Goal: Information Seeking & Learning: Learn about a topic

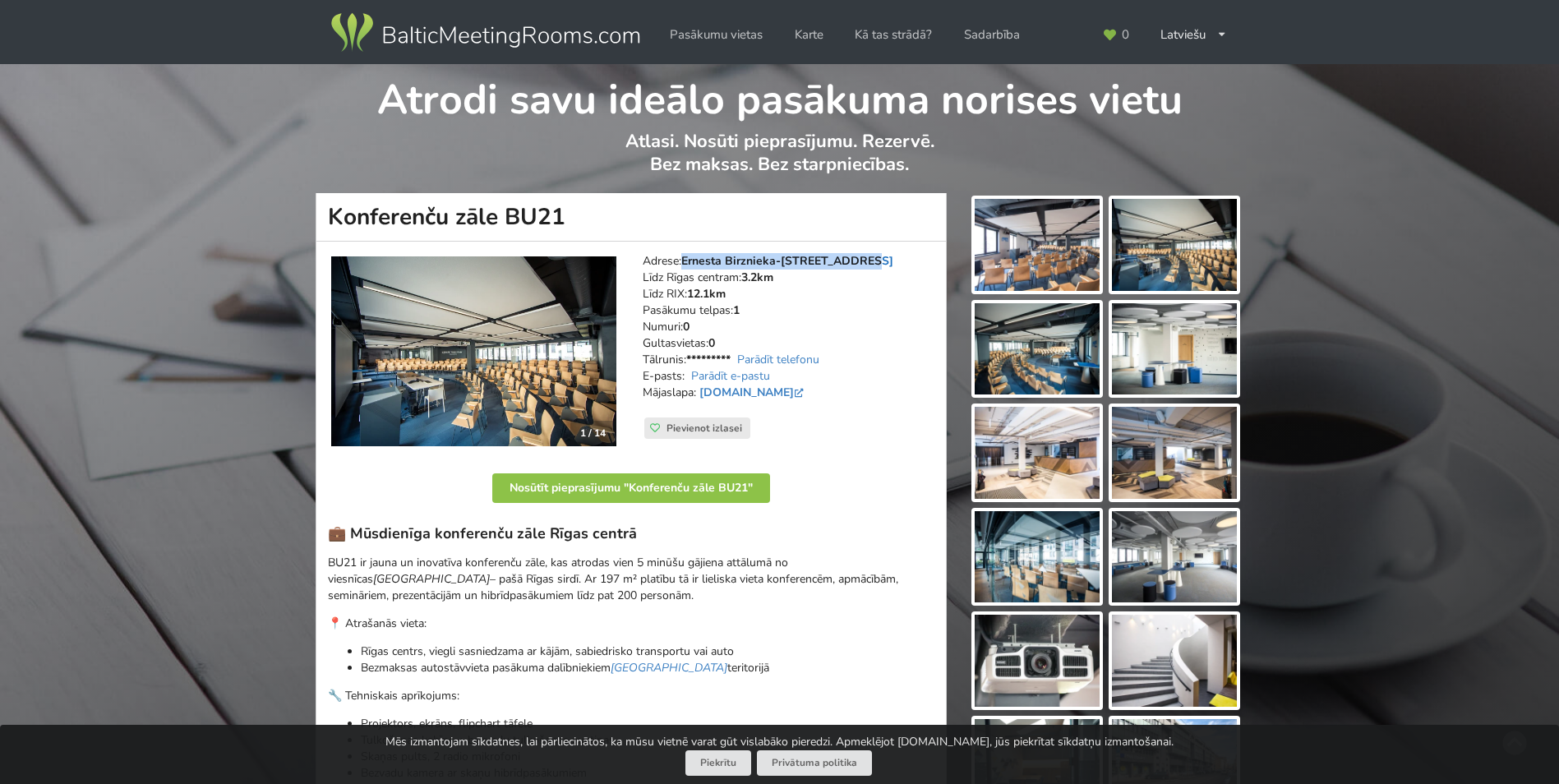
drag, startPoint x: 867, startPoint y: 262, endPoint x: 686, endPoint y: 257, distance: 181.1
click at [686, 257] on address "Adrese: [PERSON_NAME] 21, Rīga Līdz Rīgas centram: 3.2km Līdz RIX: 12.1km [GEOG…" at bounding box center [788, 335] width 292 height 164
drag, startPoint x: 686, startPoint y: 257, endPoint x: 616, endPoint y: 222, distance: 78.3
click at [616, 222] on h1 "Konferenču zāle BU21" at bounding box center [631, 217] width 632 height 49
drag, startPoint x: 601, startPoint y: 215, endPoint x: 325, endPoint y: 208, distance: 276.1
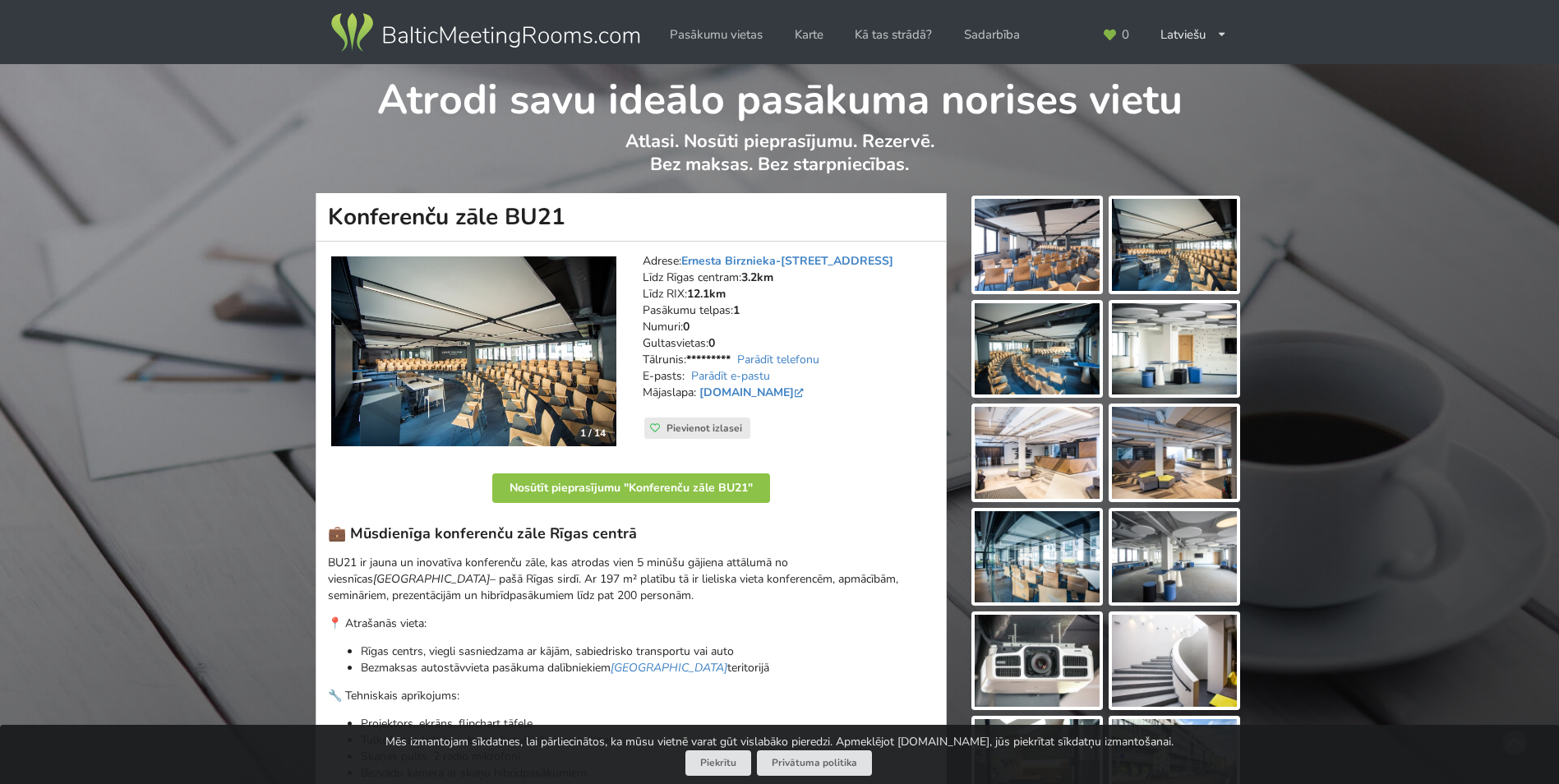
click at [325, 208] on h1 "Konferenču zāle BU21" at bounding box center [631, 217] width 632 height 49
drag, startPoint x: 325, startPoint y: 208, endPoint x: 381, endPoint y: 214, distance: 56.3
copy h1 "Konferenču zāle BU21"
drag, startPoint x: 868, startPoint y: 258, endPoint x: 687, endPoint y: 258, distance: 181.0
click at [687, 258] on address "Adrese: [PERSON_NAME] 21, Rīga Līdz Rīgas centram: 3.2km Līdz RIX: 12.1km [GEOG…" at bounding box center [788, 335] width 292 height 164
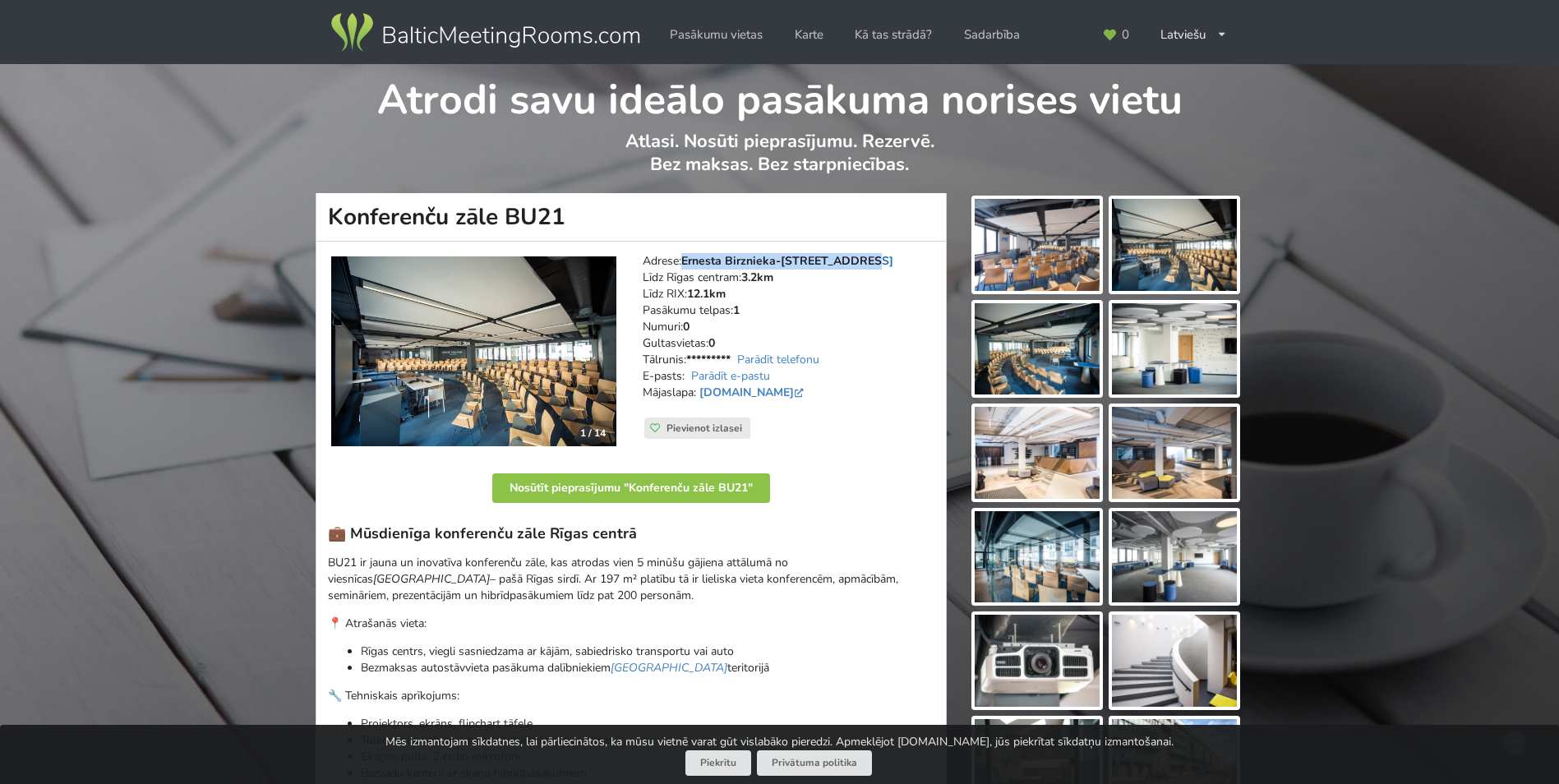
drag, startPoint x: 687, startPoint y: 258, endPoint x: 732, endPoint y: 267, distance: 45.9
copy link "Ernesta Birznieka-[STREET_ADDRESS]"
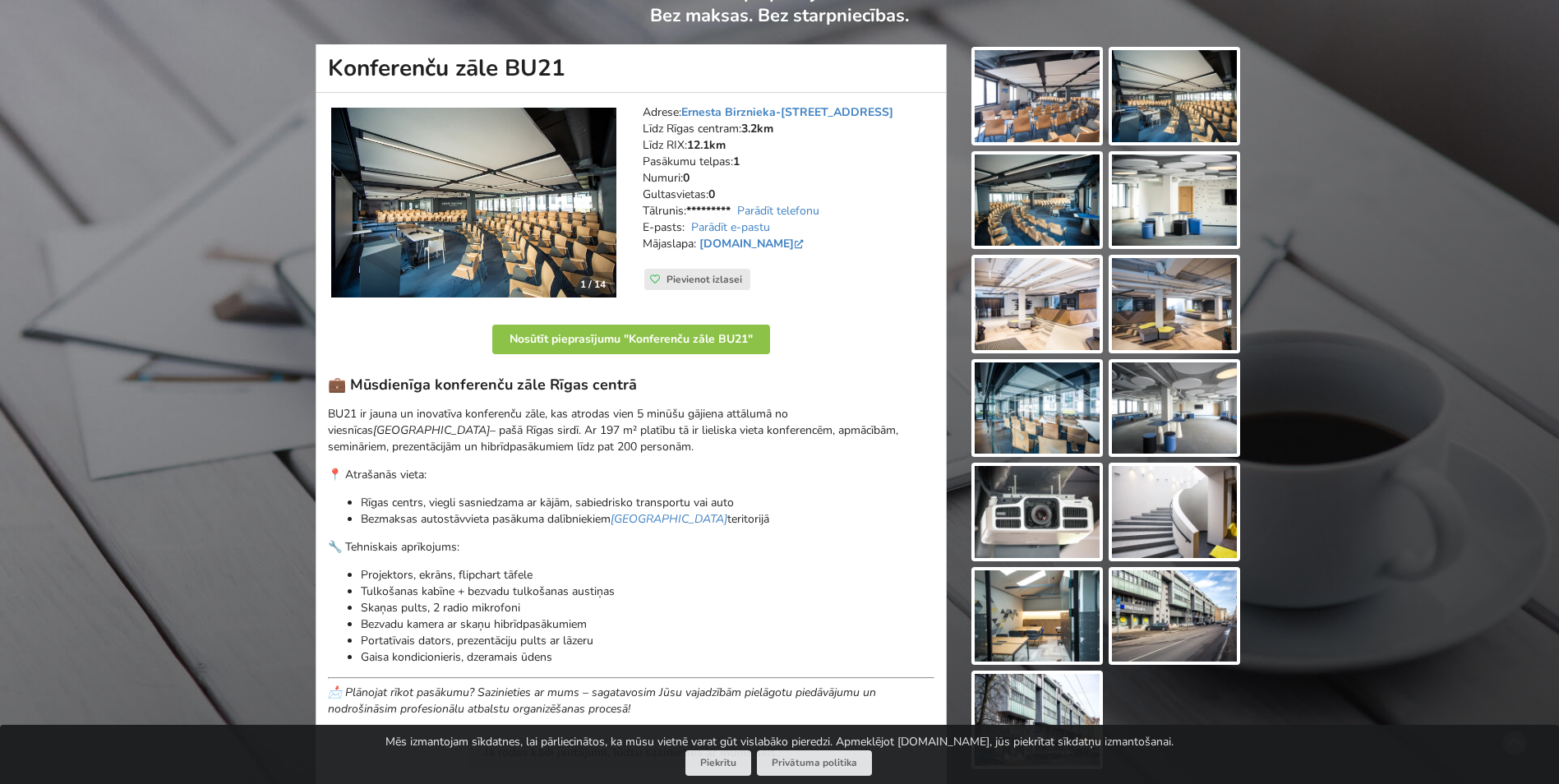
scroll to position [82, 0]
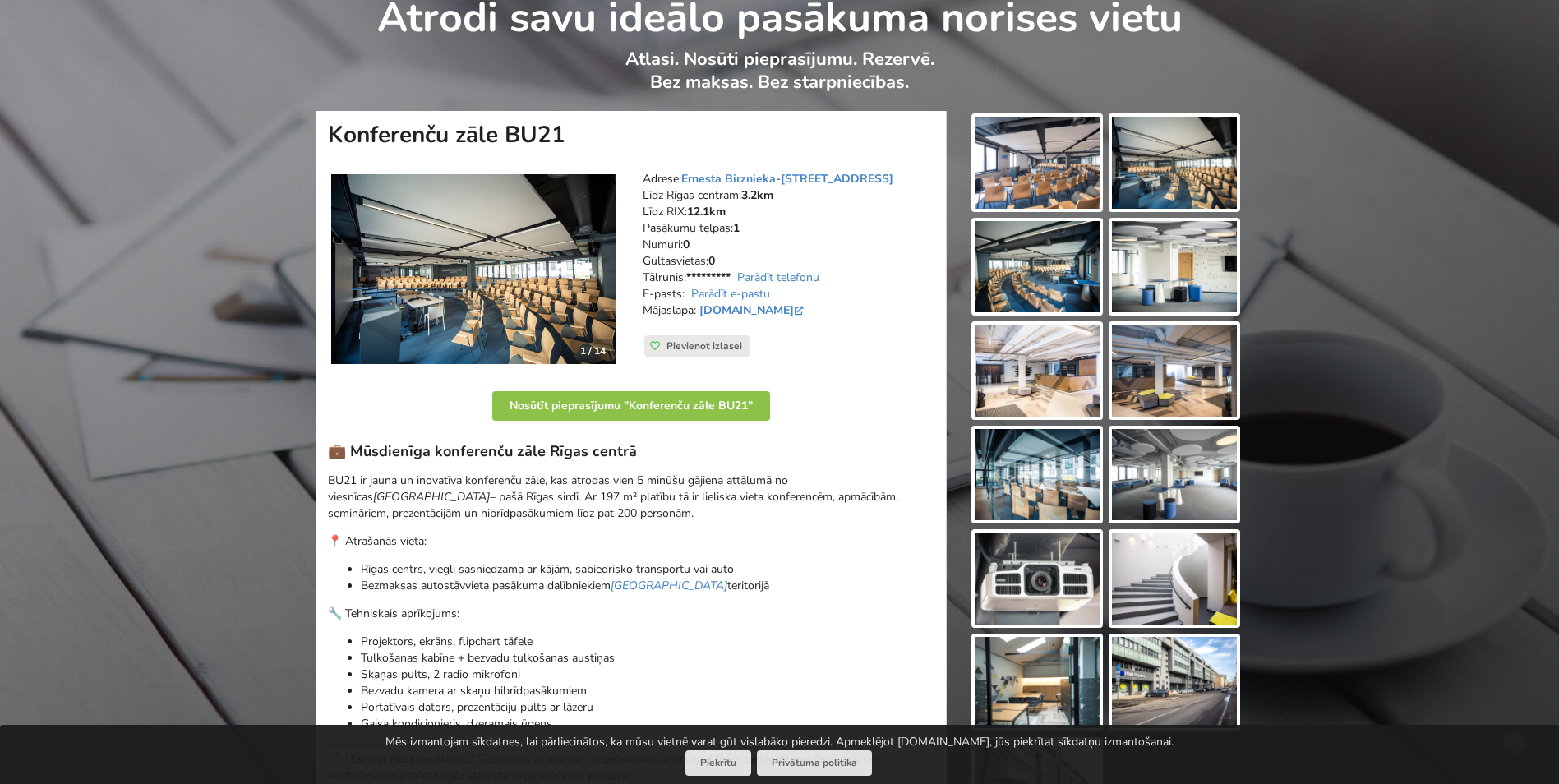
click at [1067, 166] on img at bounding box center [1037, 162] width 125 height 92
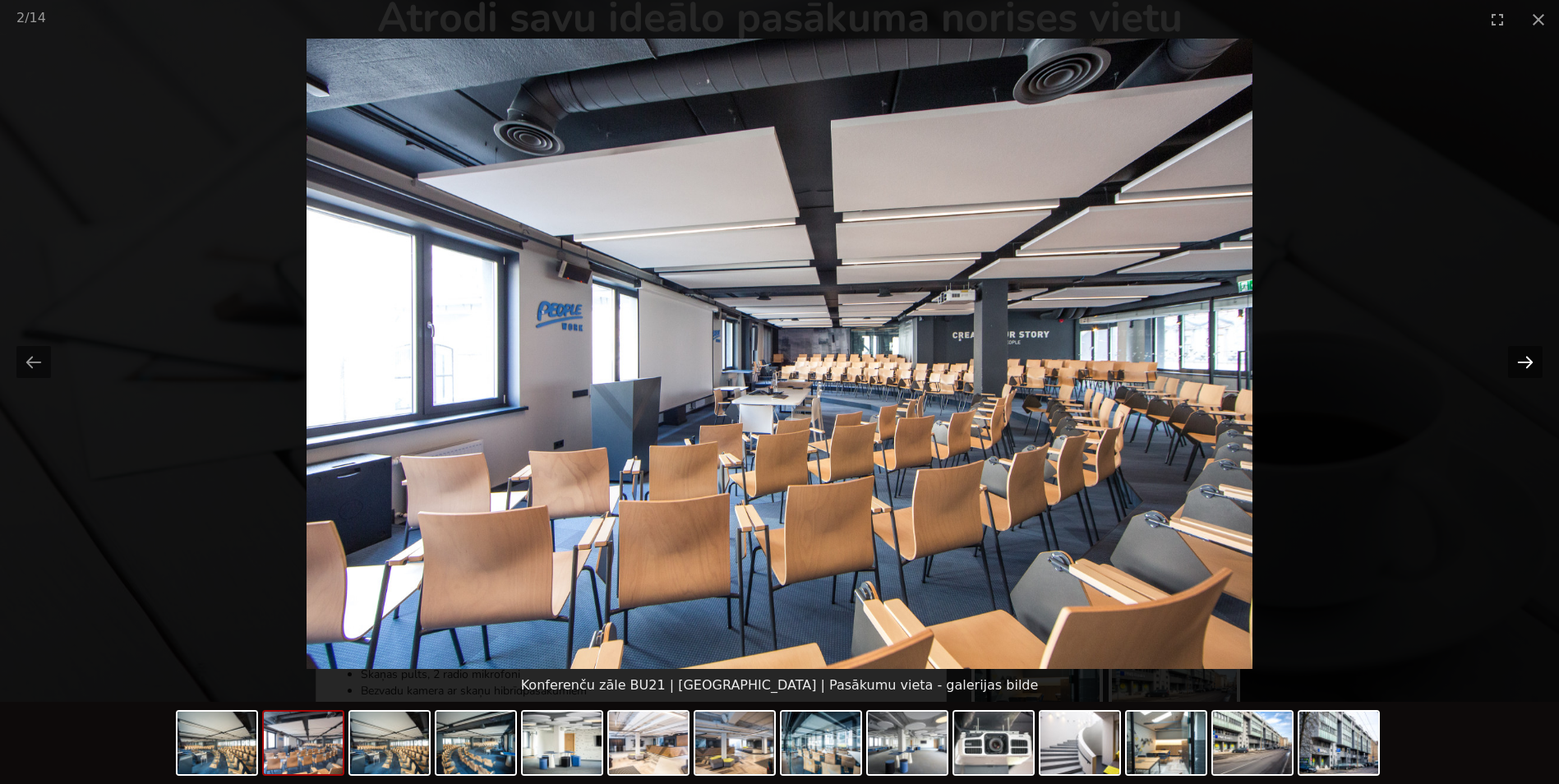
click at [1526, 356] on button "Next slide" at bounding box center [1525, 361] width 34 height 32
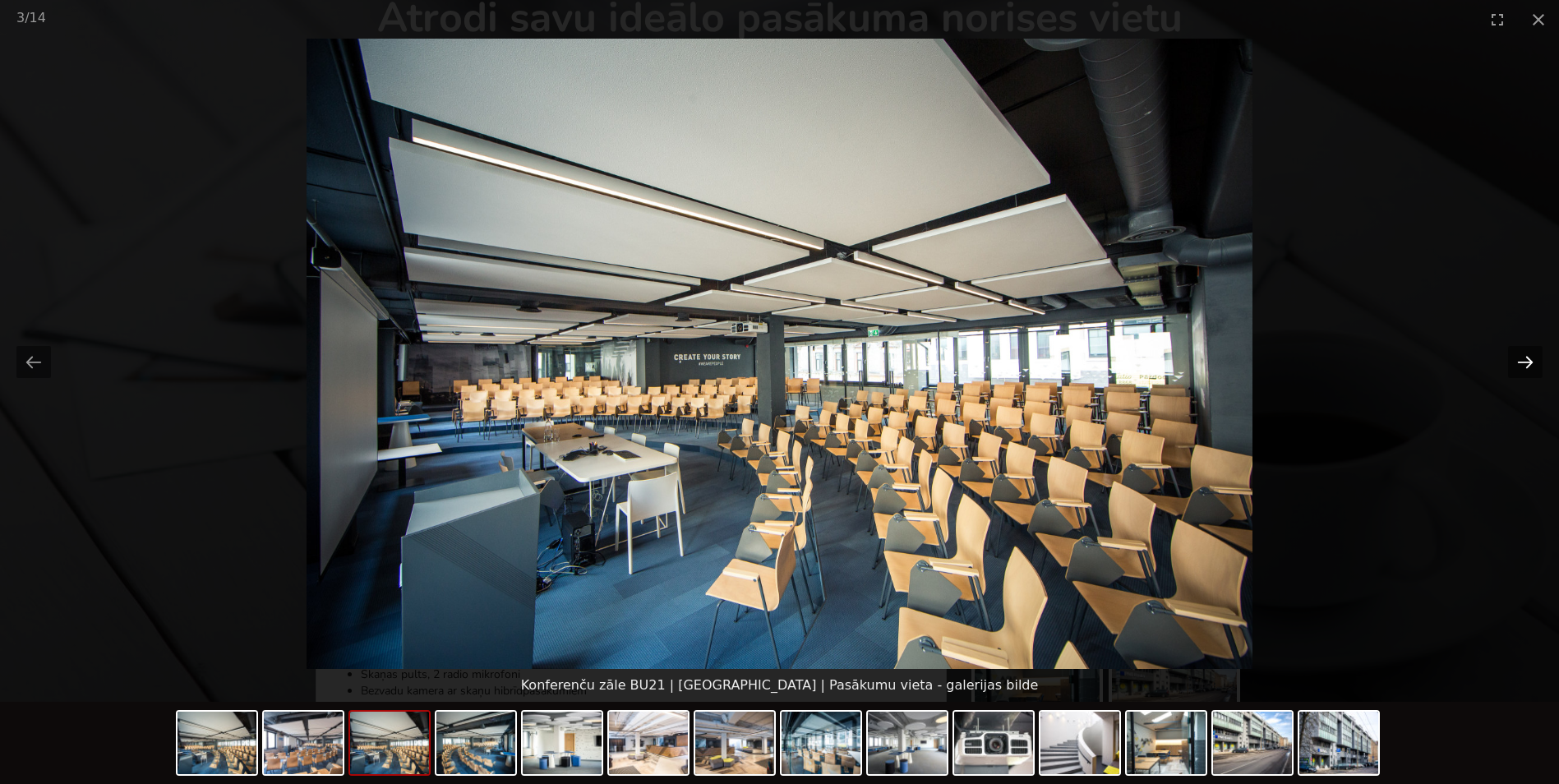
click at [1526, 356] on button "Next slide" at bounding box center [1525, 361] width 34 height 32
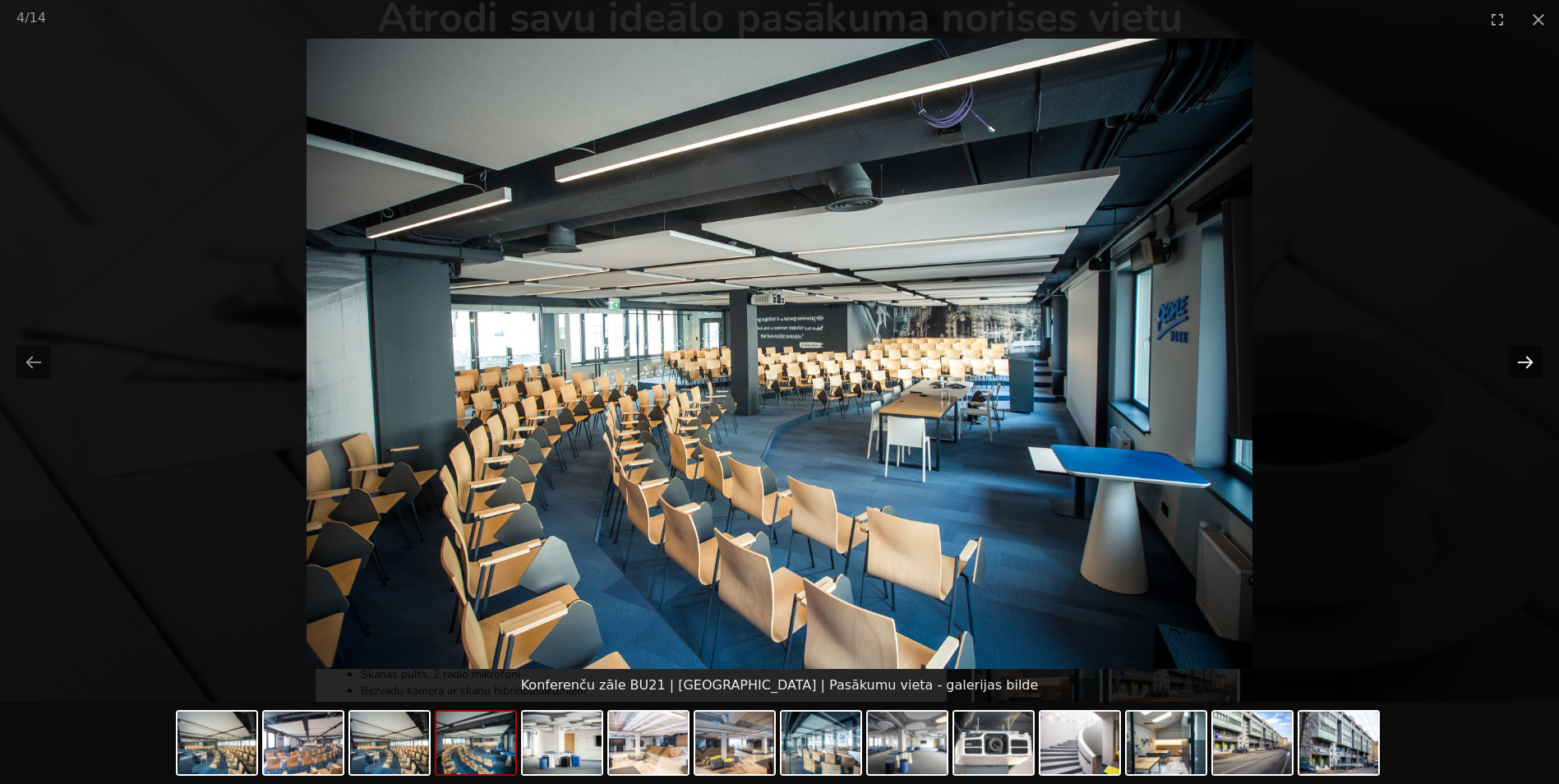
click at [1526, 356] on button "Next slide" at bounding box center [1525, 361] width 34 height 32
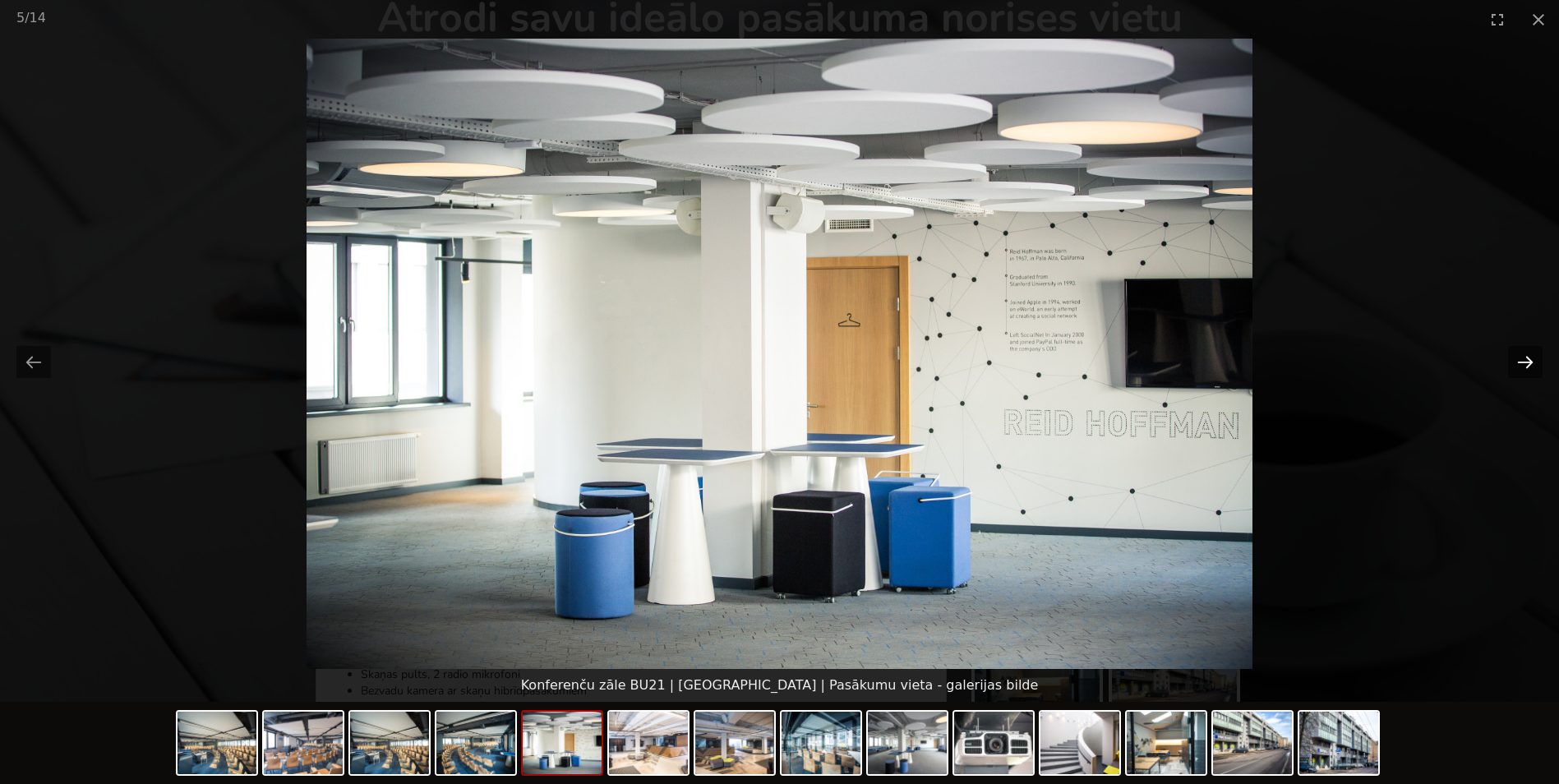
click at [1526, 356] on button "Next slide" at bounding box center [1525, 361] width 34 height 32
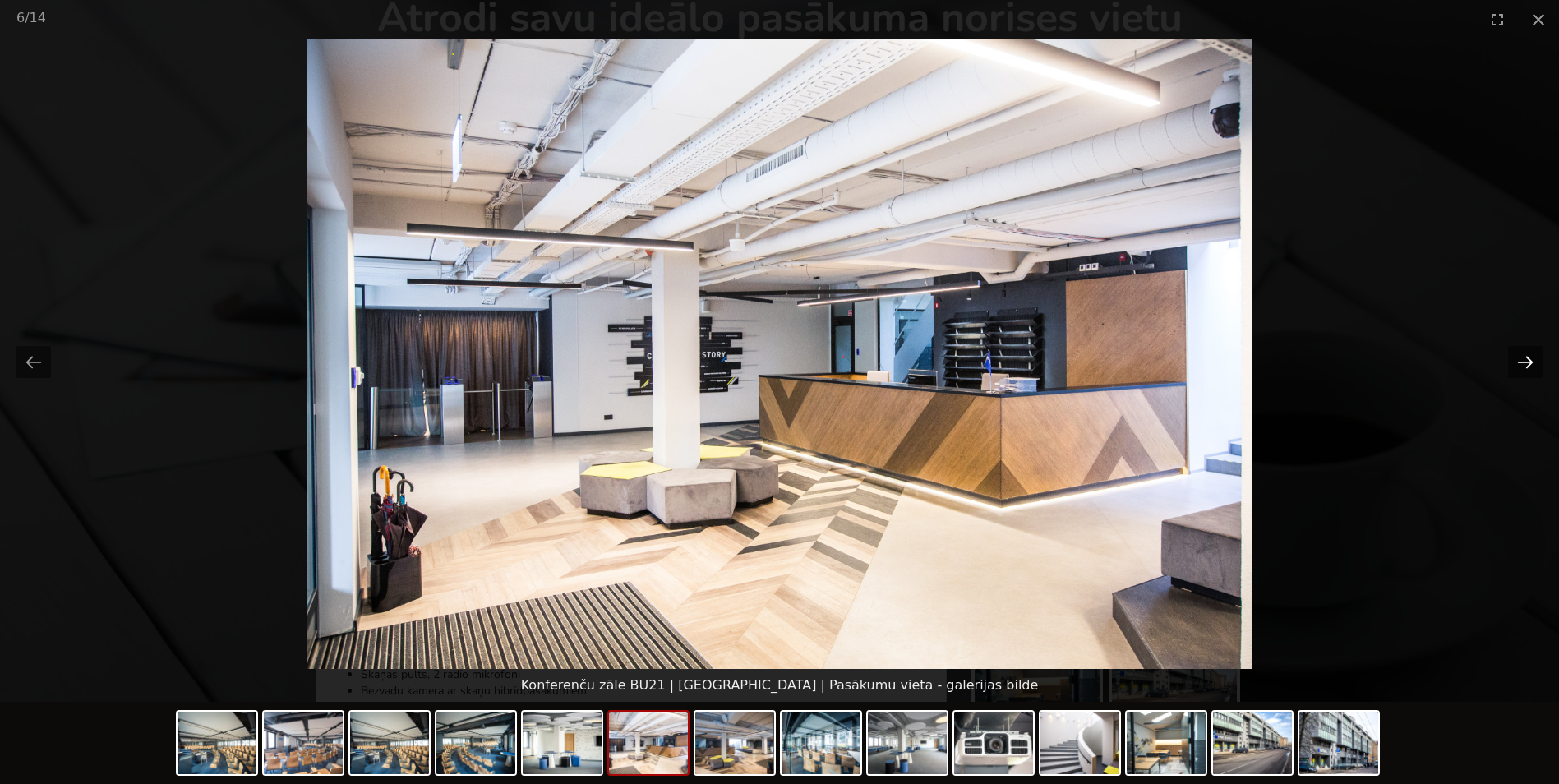
click at [1526, 356] on button "Next slide" at bounding box center [1525, 361] width 34 height 32
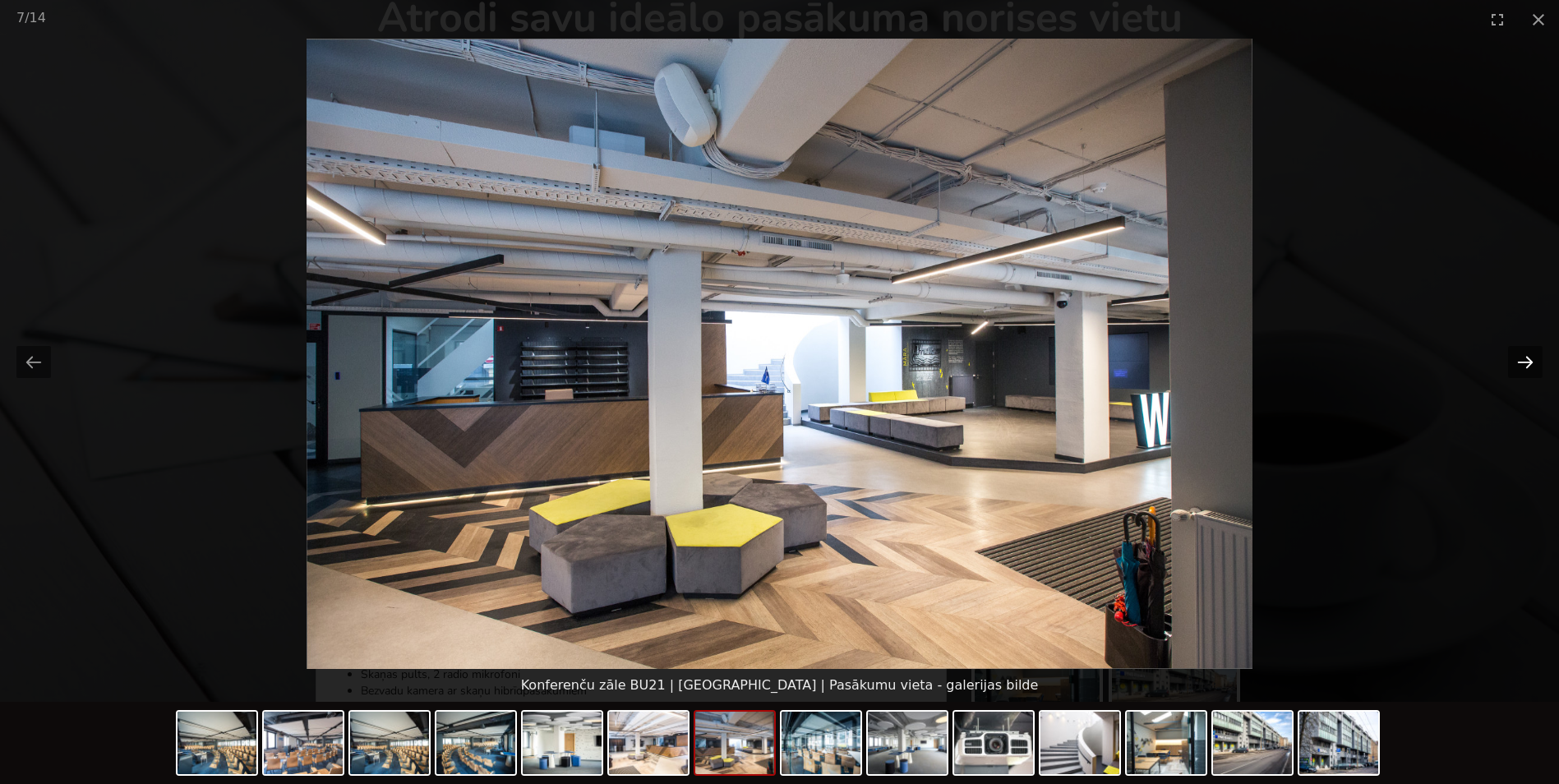
click at [1526, 356] on button "Next slide" at bounding box center [1525, 361] width 34 height 32
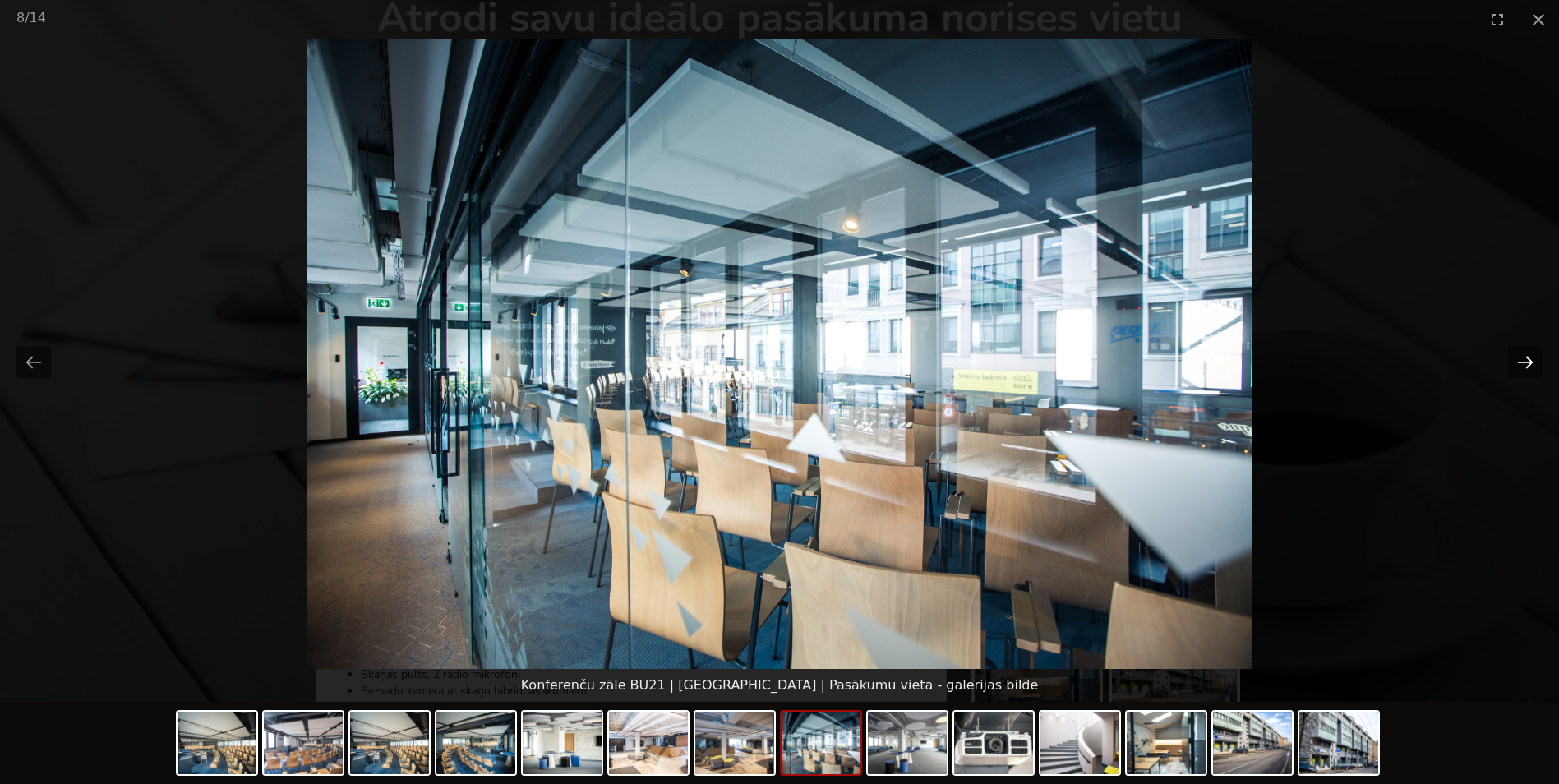
click at [1526, 356] on button "Next slide" at bounding box center [1525, 361] width 34 height 32
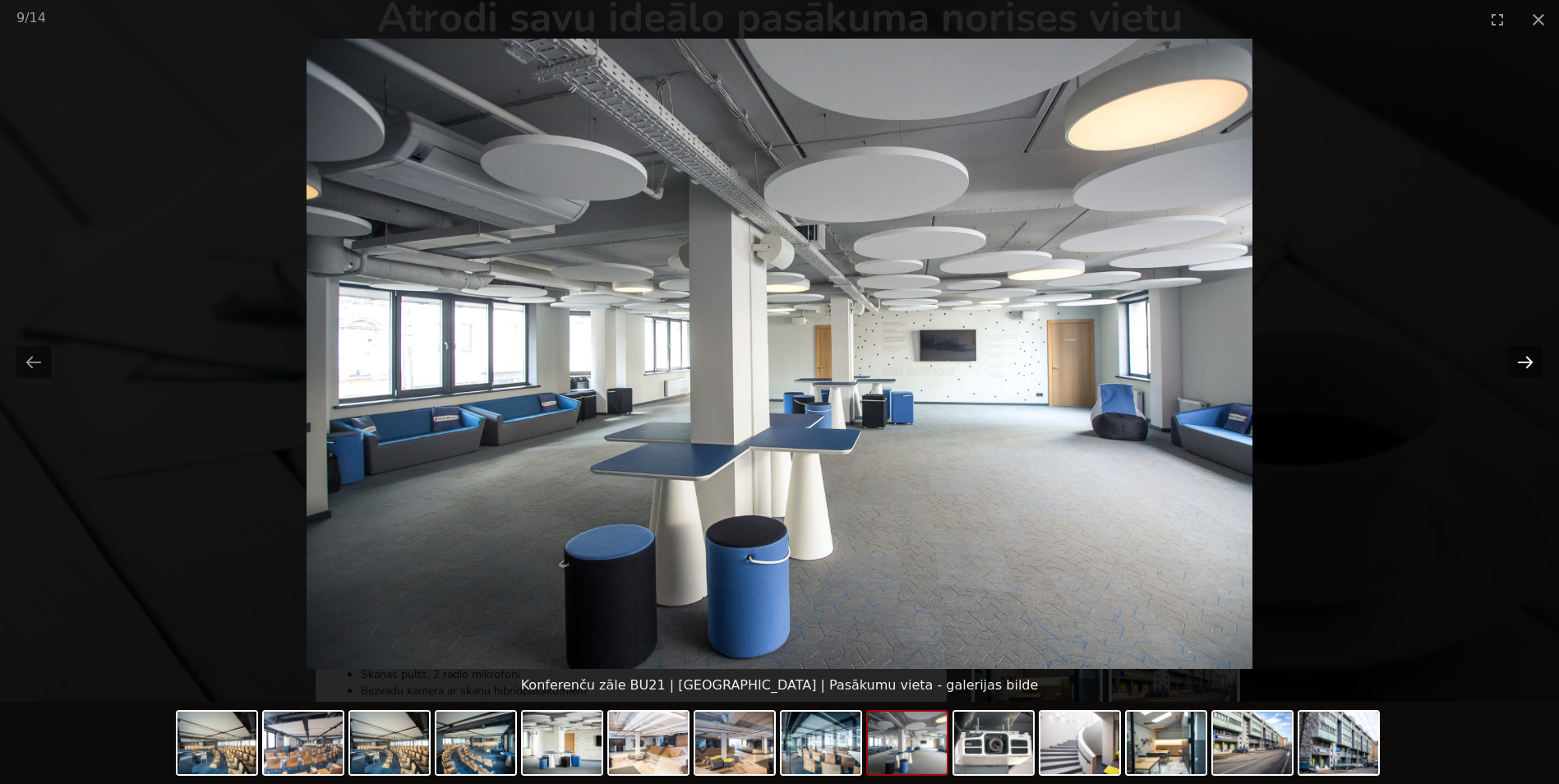
click at [1526, 356] on button "Next slide" at bounding box center [1525, 361] width 34 height 32
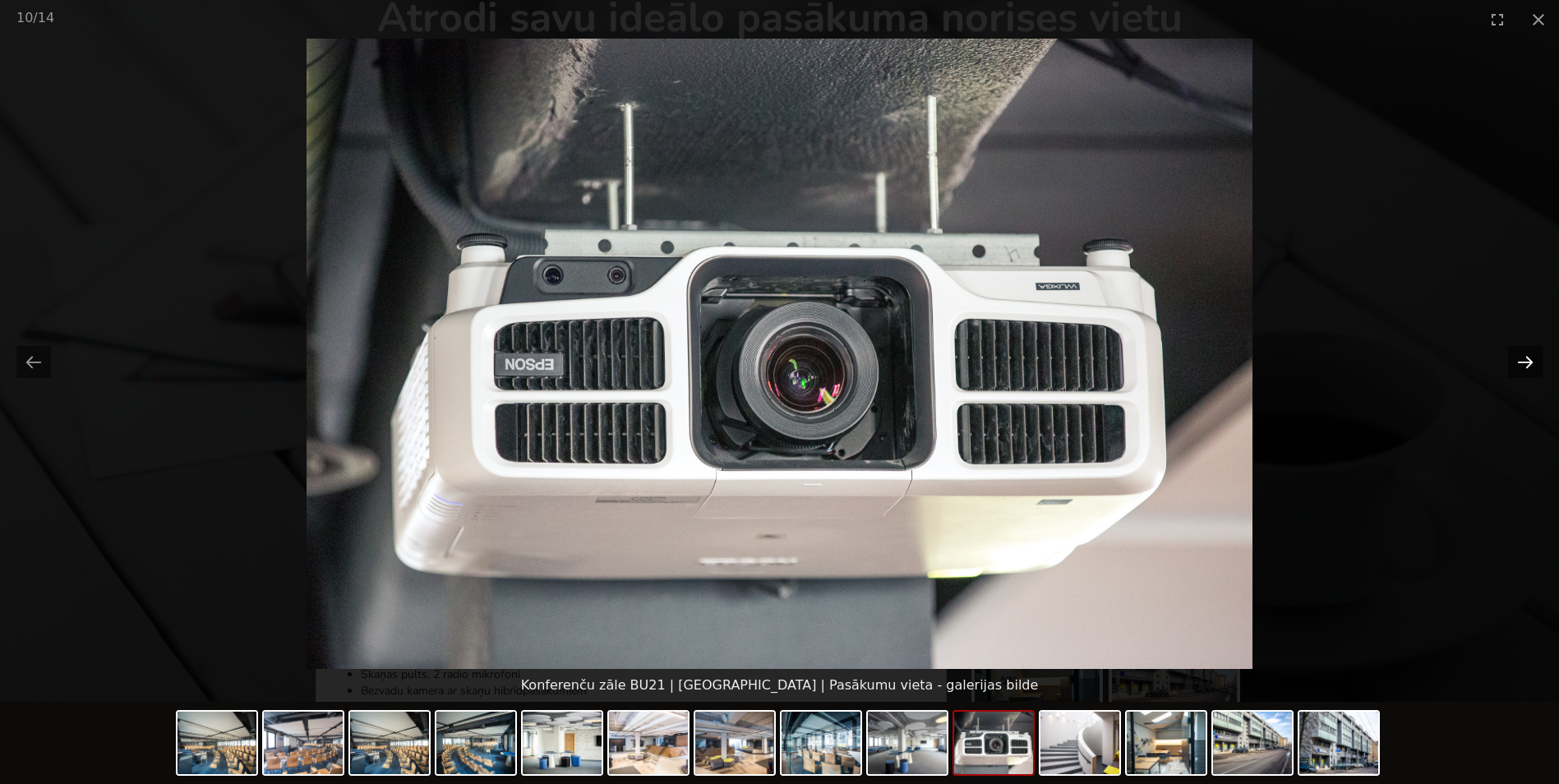
click at [1526, 356] on button "Next slide" at bounding box center [1525, 361] width 34 height 32
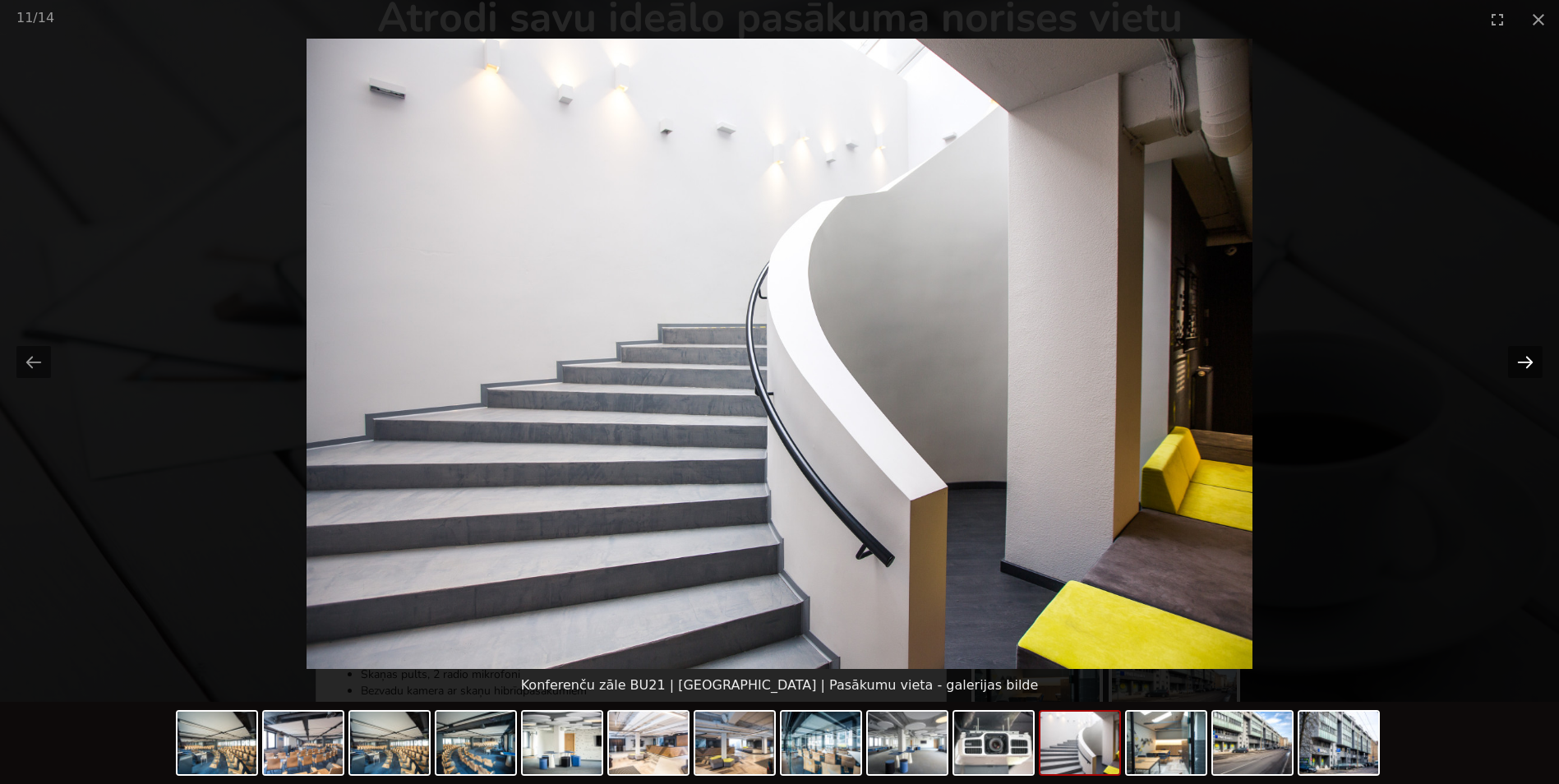
click at [1526, 356] on button "Next slide" at bounding box center [1525, 361] width 34 height 32
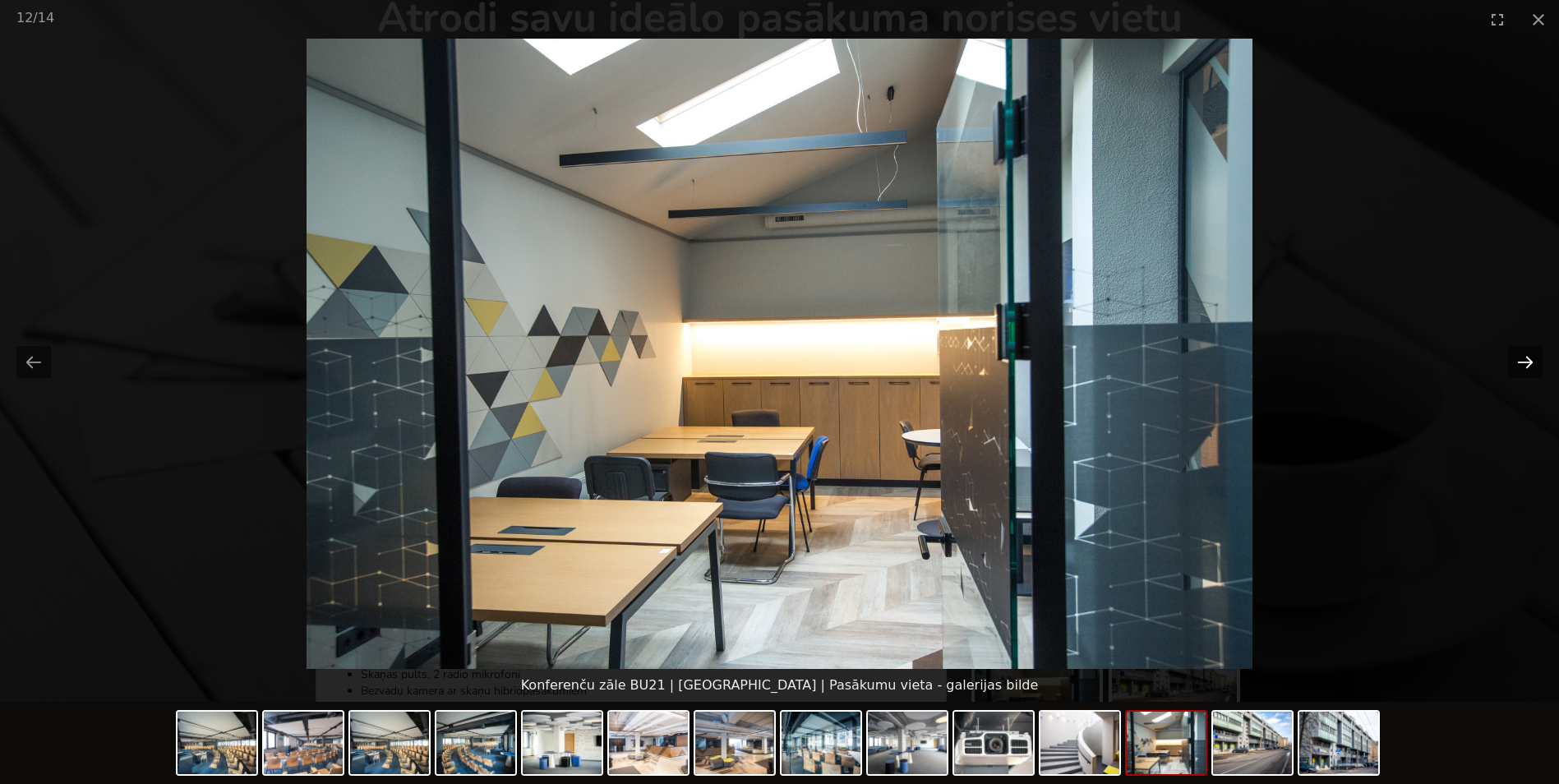
click at [1526, 356] on button "Next slide" at bounding box center [1525, 361] width 34 height 32
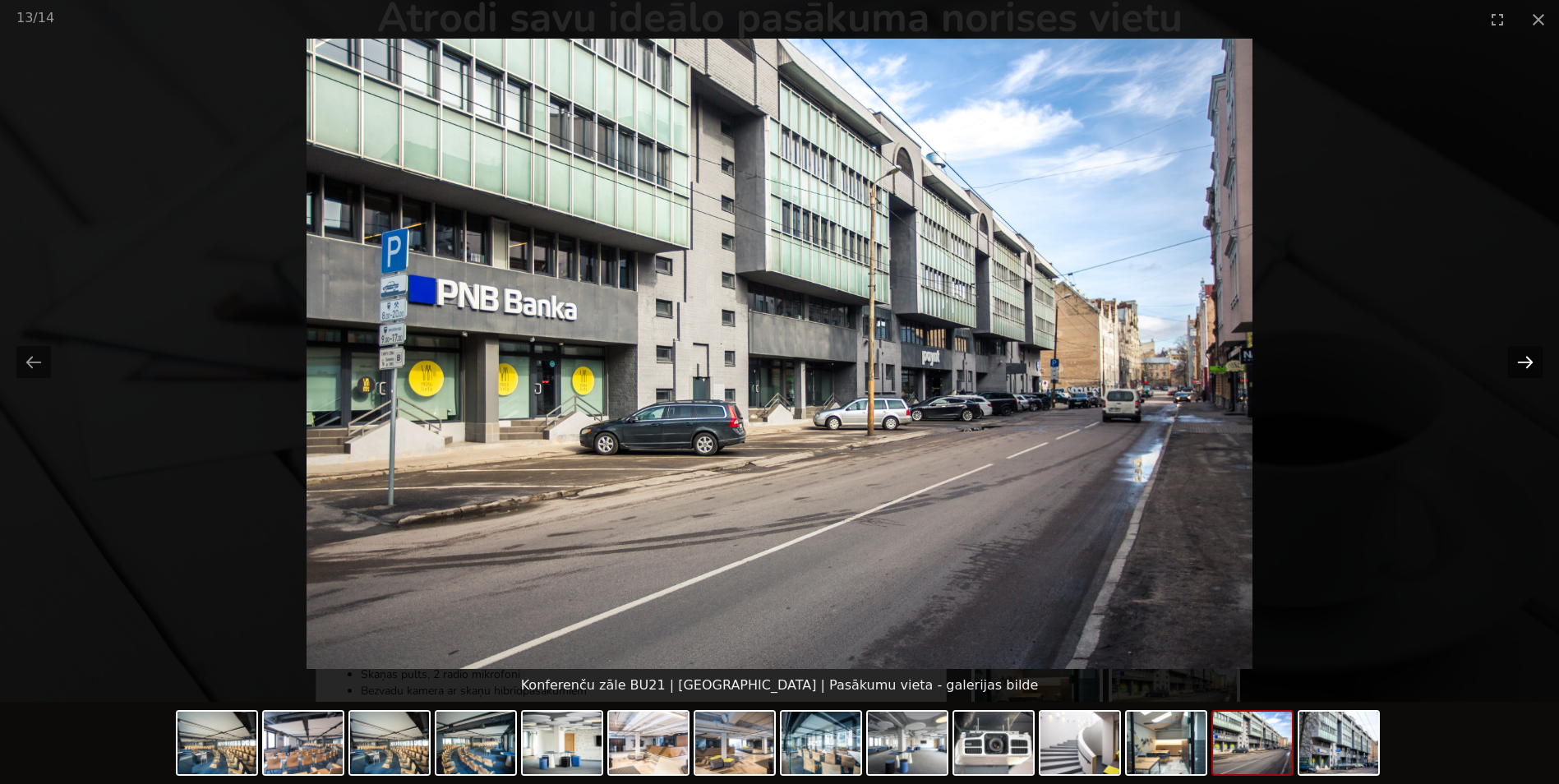
click at [1526, 356] on button "Next slide" at bounding box center [1525, 361] width 34 height 32
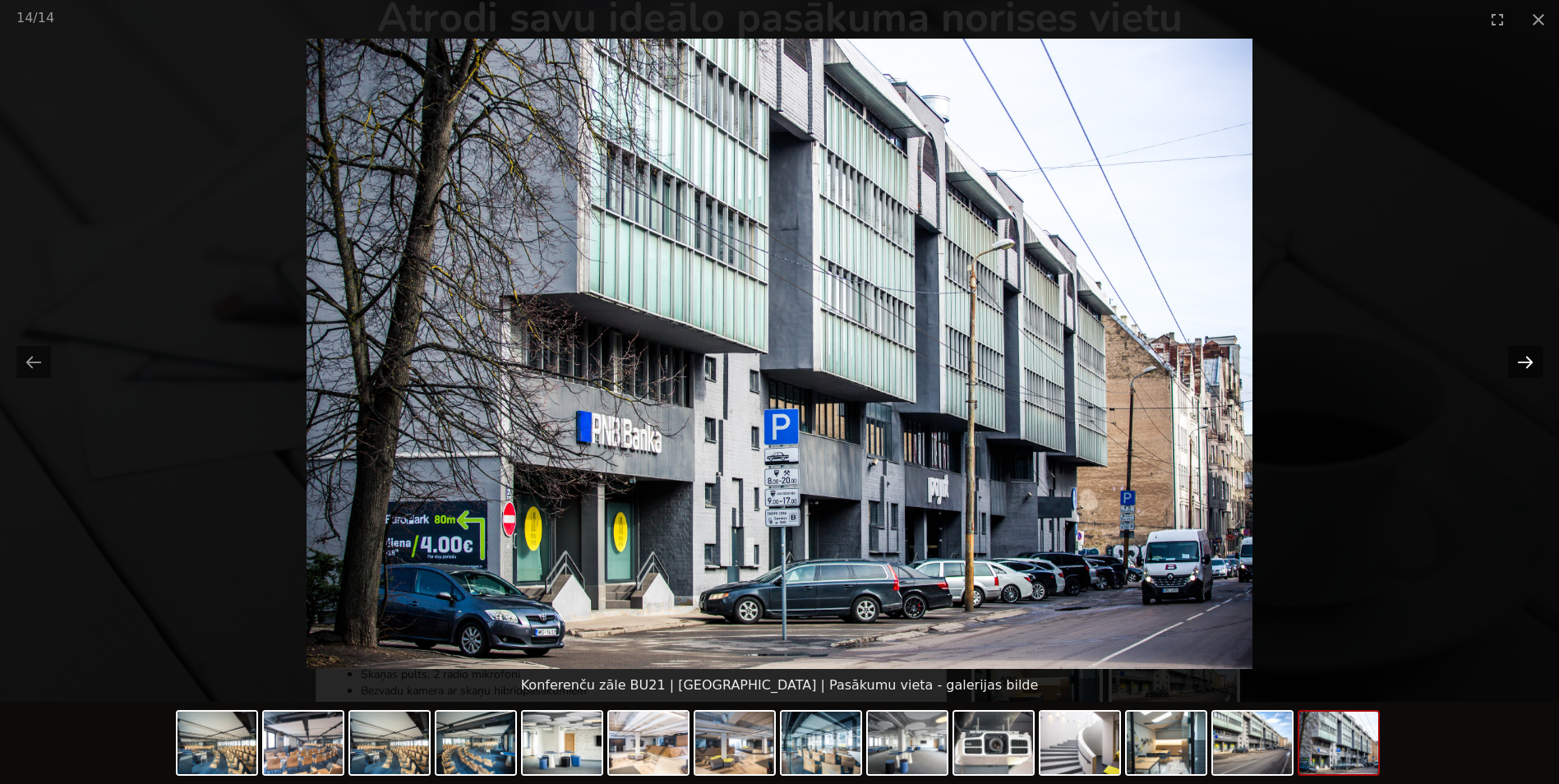
click at [1526, 356] on button "Next slide" at bounding box center [1525, 361] width 34 height 32
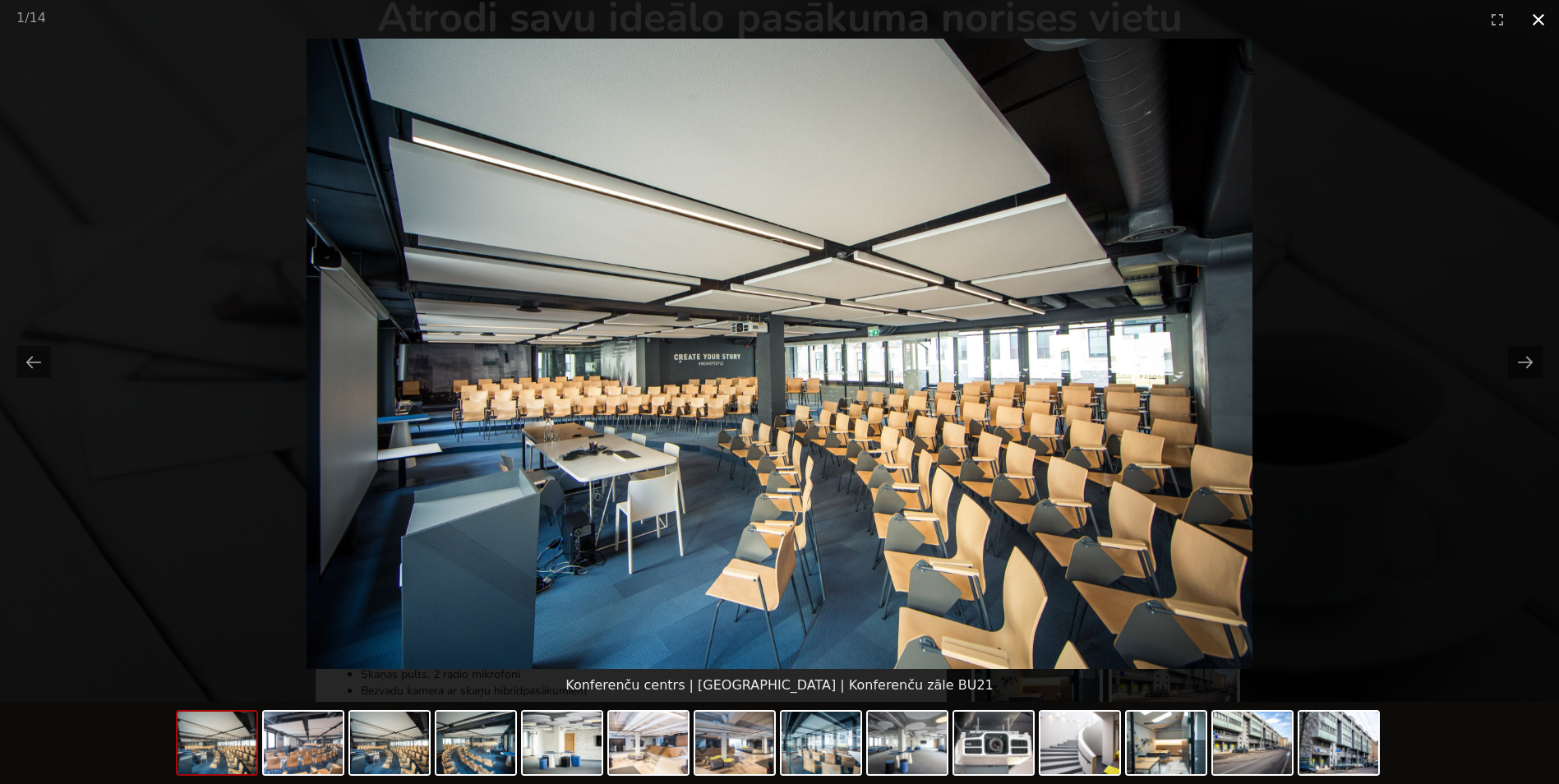
click at [1541, 18] on button "Close gallery" at bounding box center [1538, 19] width 41 height 38
